Goal: Transaction & Acquisition: Download file/media

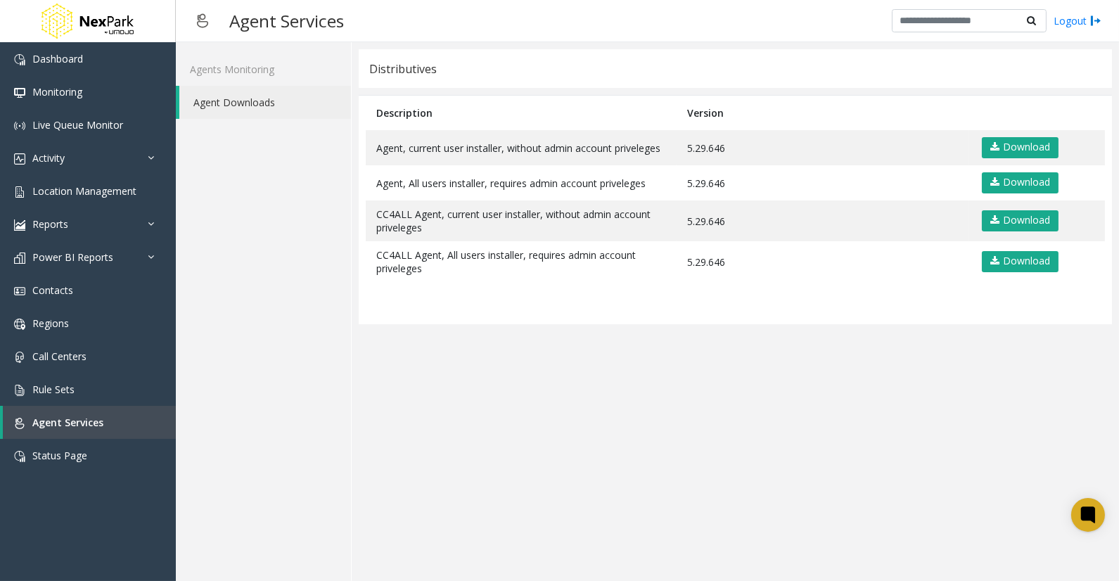
drag, startPoint x: 722, startPoint y: 500, endPoint x: 865, endPoint y: 294, distance: 251.1
click at [723, 498] on app-distributives "Distributives Description Version Agent, current user installer, without admin …" at bounding box center [735, 311] width 753 height 525
click at [1027, 151] on link "Download" at bounding box center [1020, 147] width 77 height 21
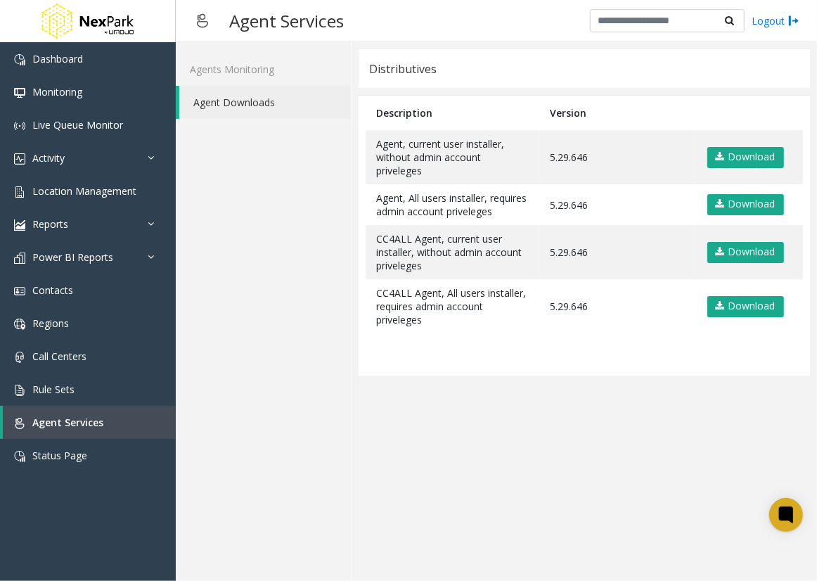
click at [265, 328] on div "Agents Monitoring Agent Downloads" at bounding box center [264, 311] width 176 height 539
click at [582, 490] on app-distributives "Distributives Description Version Agent, current user installer, without admin …" at bounding box center [585, 311] width 452 height 525
click at [584, 464] on app-distributives "Distributives Description Version Agent, current user installer, without admin …" at bounding box center [585, 311] width 452 height 525
click at [16, 511] on div "Dashboard Monitoring Live Queue Monitor Activity Daily Activity Lane Activity A…" at bounding box center [88, 309] width 176 height 535
click at [144, 530] on div "Dashboard Monitoring Live Queue Monitor Activity Daily Activity Lane Activity A…" at bounding box center [88, 309] width 176 height 535
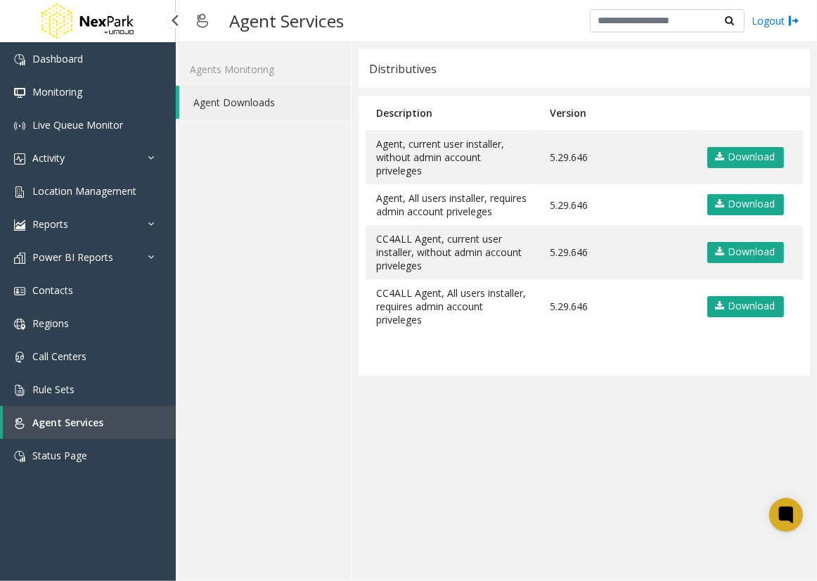
click at [121, 512] on div "Dashboard Monitoring Live Queue Monitor Activity Daily Activity Lane Activity A…" at bounding box center [88, 309] width 176 height 535
